Goal: Find specific page/section: Find specific page/section

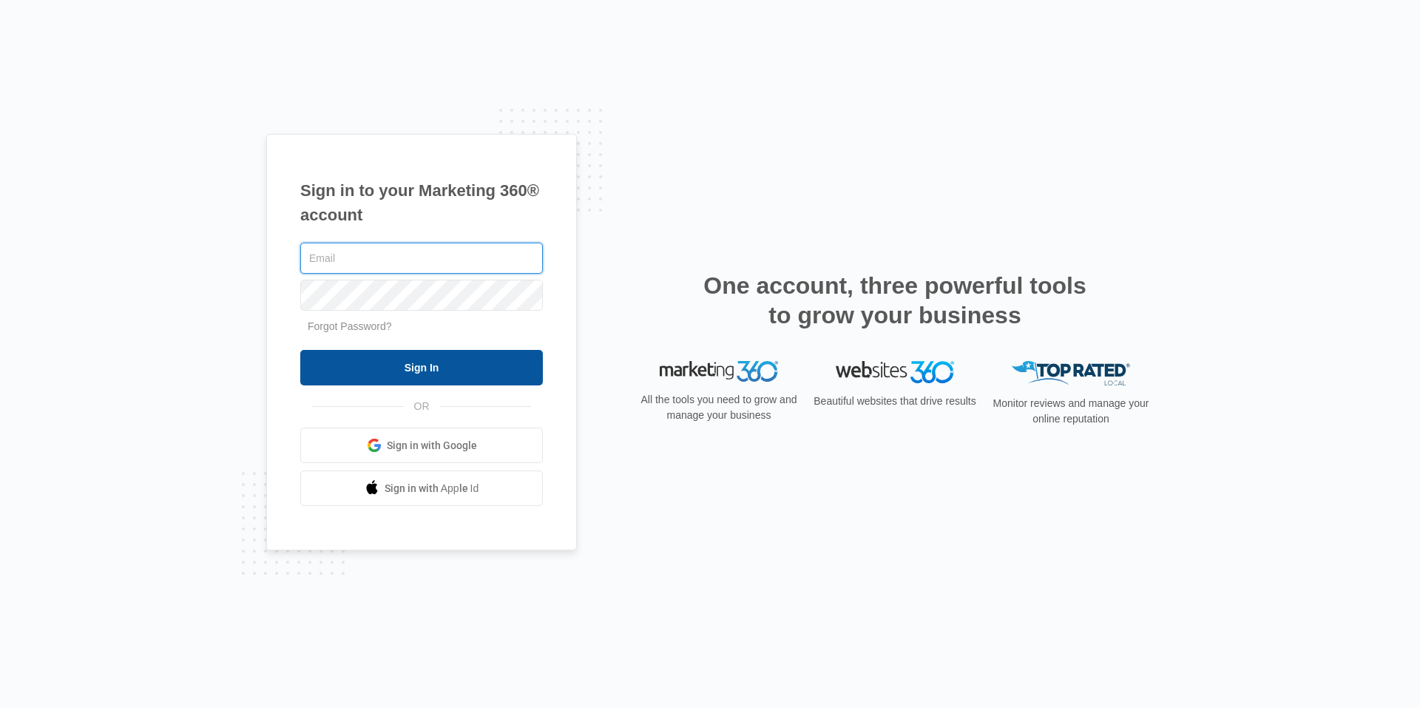
type input "[EMAIL_ADDRESS][DOMAIN_NAME]"
click at [458, 358] on input "Sign In" at bounding box center [421, 367] width 243 height 35
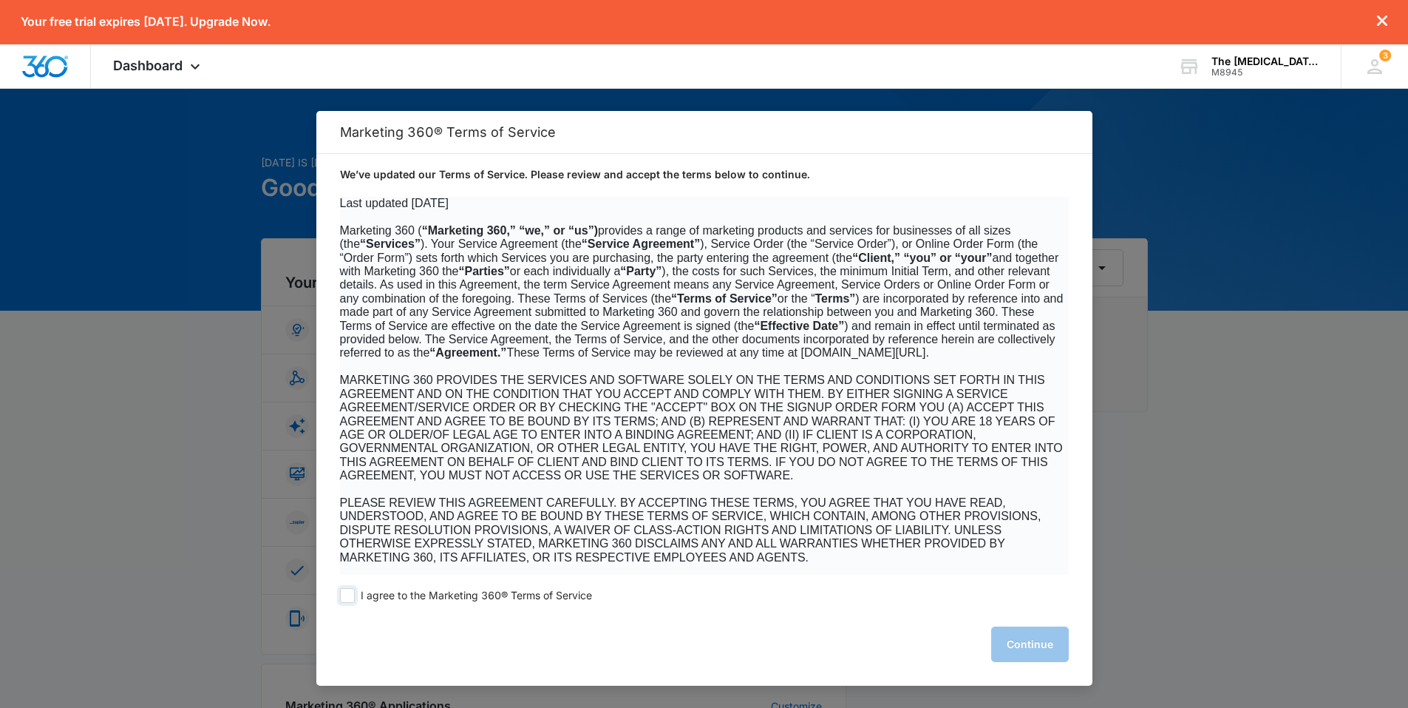
click at [486, 593] on span "I agree to the Marketing 360® Terms of Service" at bounding box center [476, 596] width 231 height 14
click at [355, 593] on input "I agree to the Marketing 360® Terms of Service" at bounding box center [347, 595] width 15 height 15
checkbox input "true"
click at [1038, 645] on button "Continue" at bounding box center [1030, 643] width 78 height 35
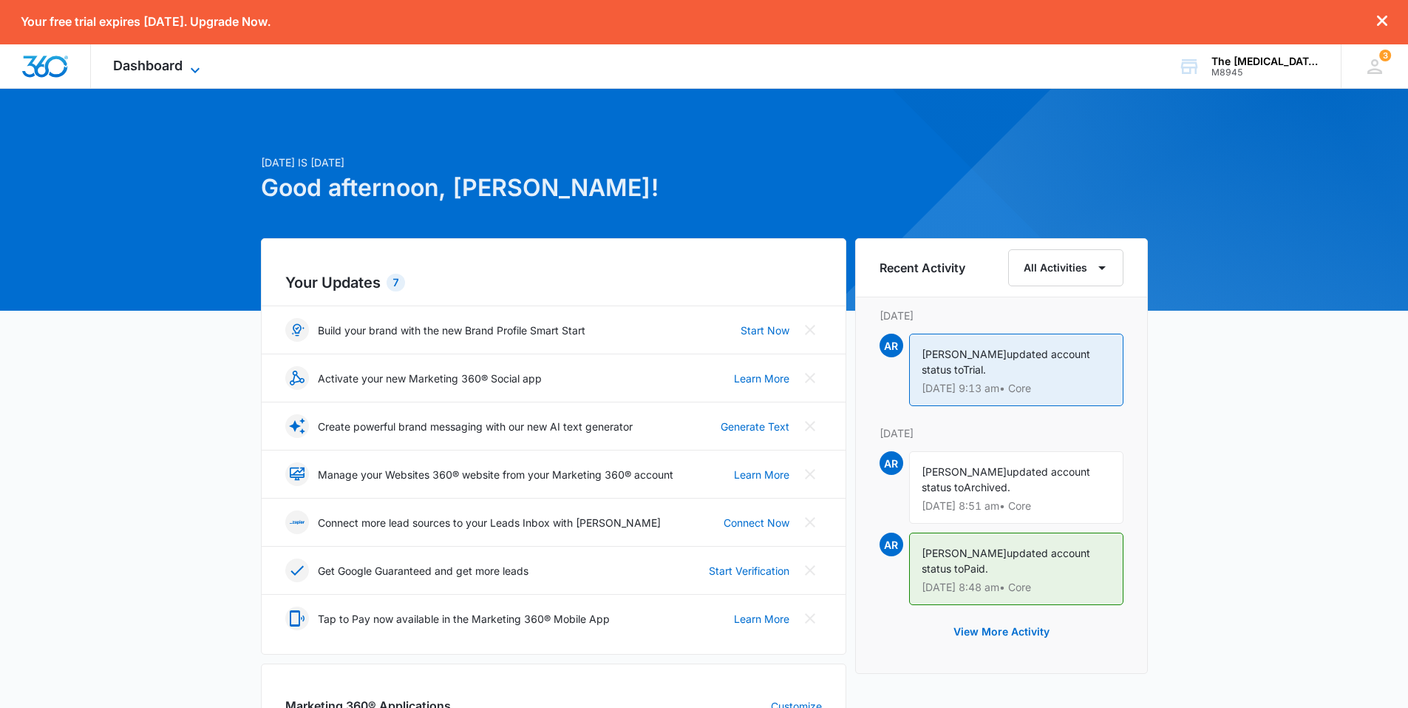
click at [189, 67] on icon at bounding box center [195, 70] width 18 height 18
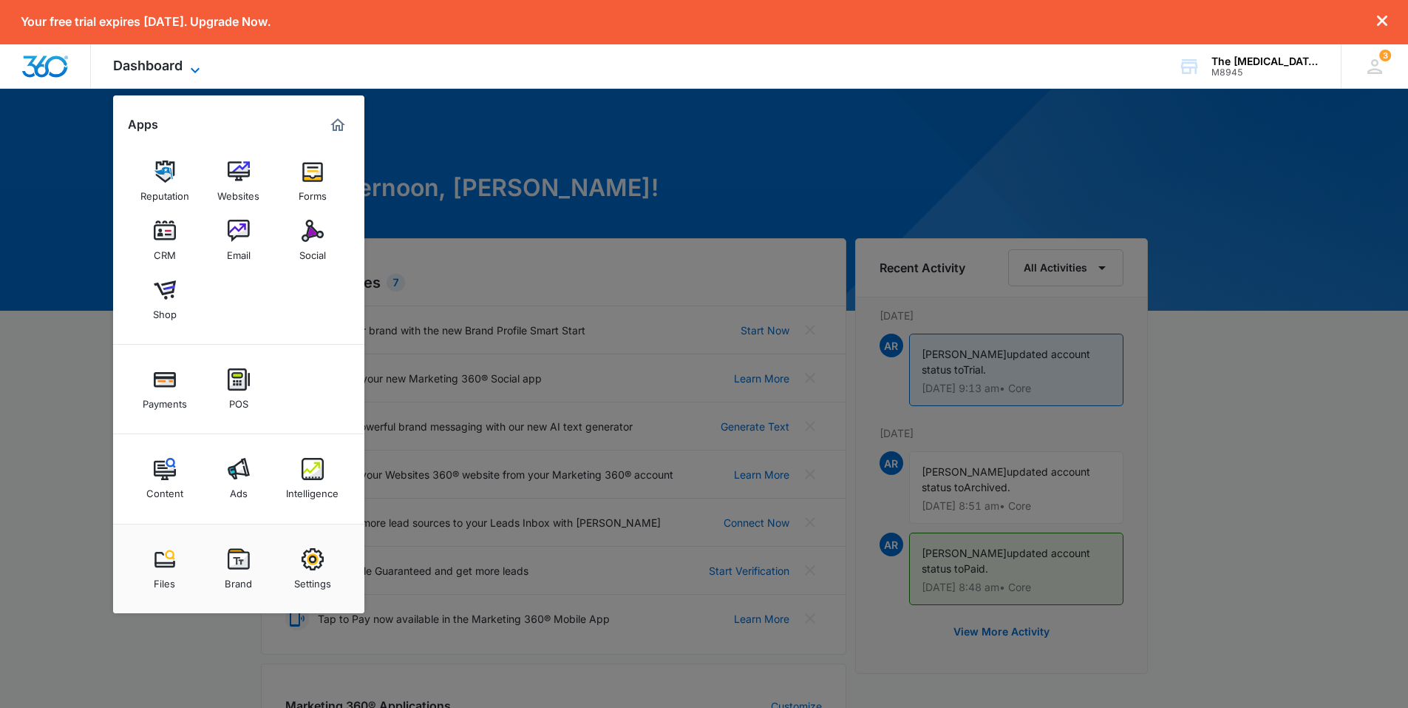
click at [189, 67] on icon at bounding box center [195, 70] width 18 height 18
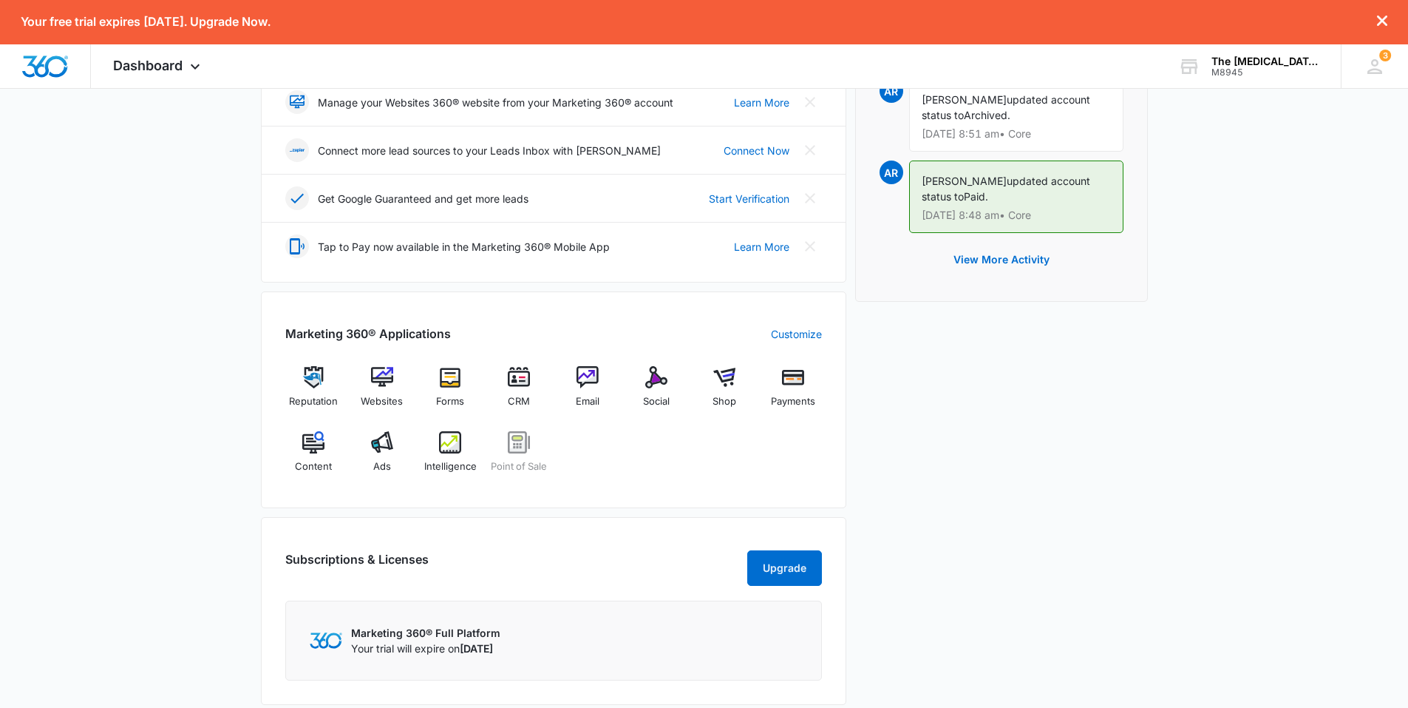
scroll to position [370, 0]
click at [396, 384] on div "Websites" at bounding box center [381, 393] width 57 height 53
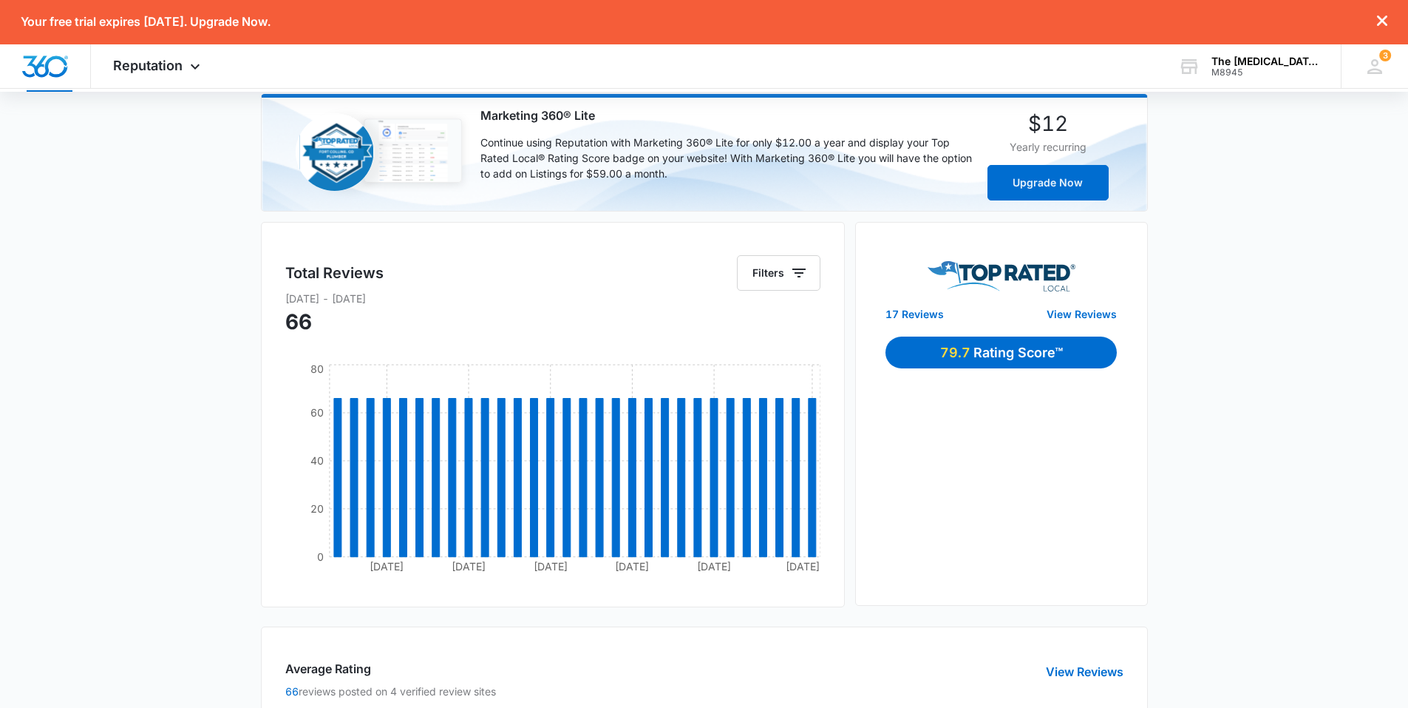
scroll to position [74, 0]
